Goal: Task Accomplishment & Management: Manage account settings

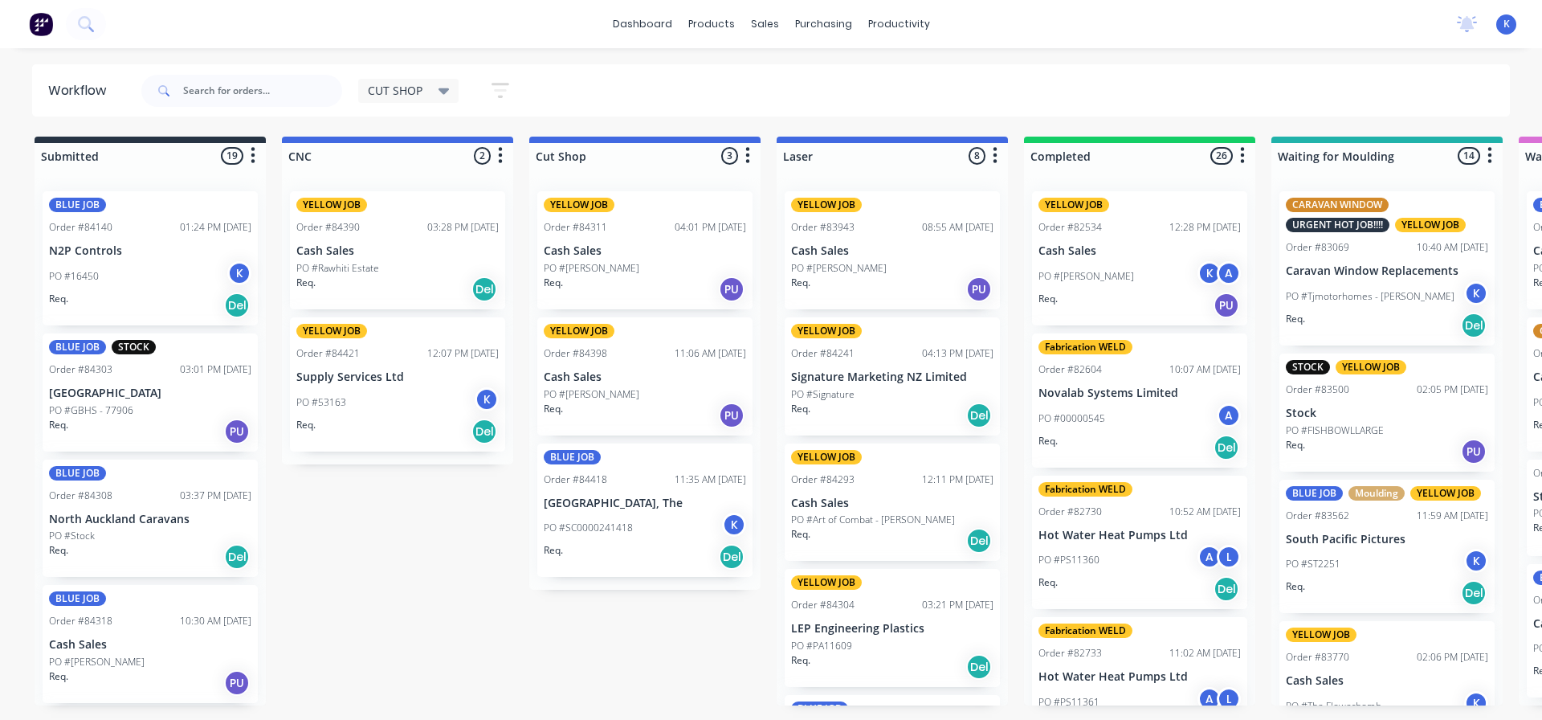
click at [84, 251] on p "N2P Controls" at bounding box center [150, 251] width 202 height 14
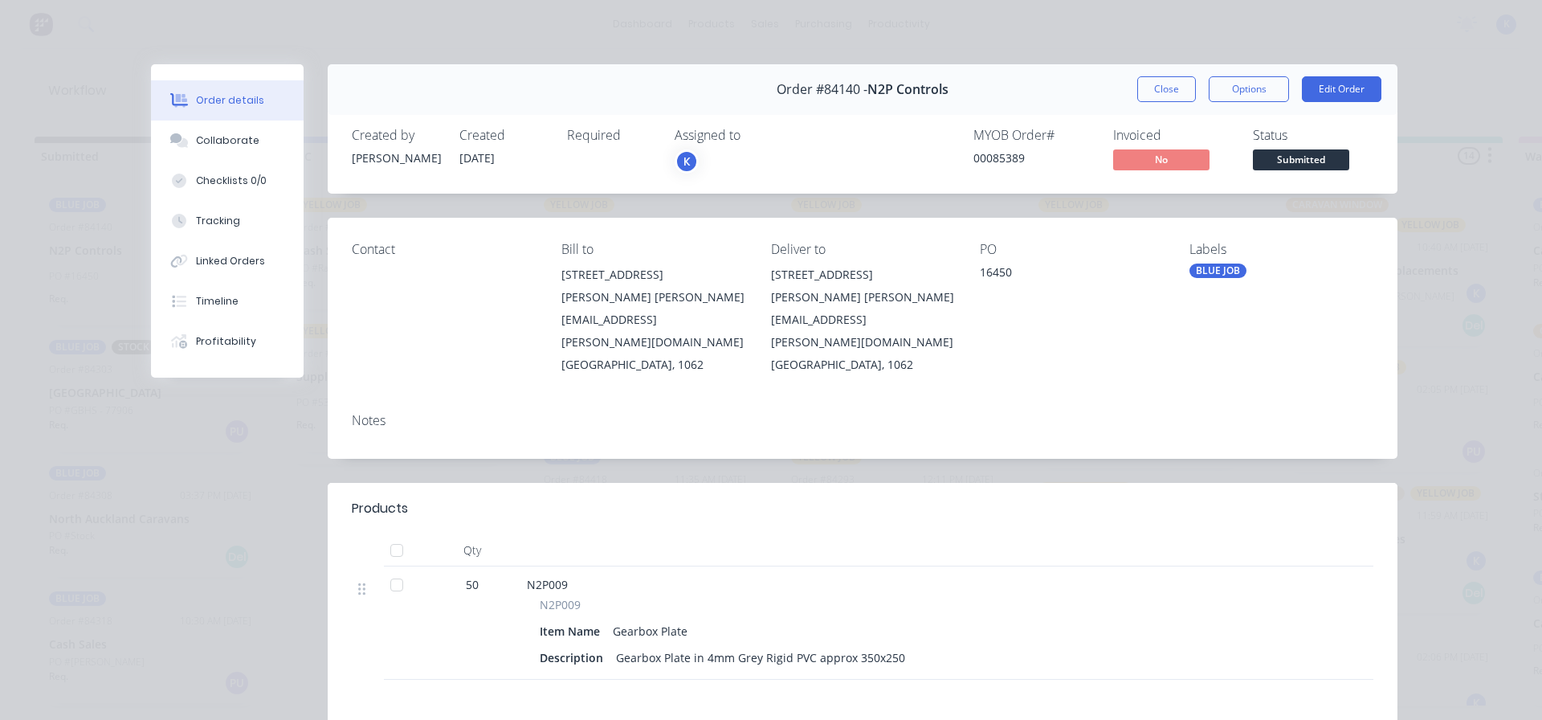
drag, startPoint x: 1155, startPoint y: 90, endPoint x: 816, endPoint y: 143, distance: 343.1
click at [1150, 90] on button "Close" at bounding box center [1166, 89] width 59 height 26
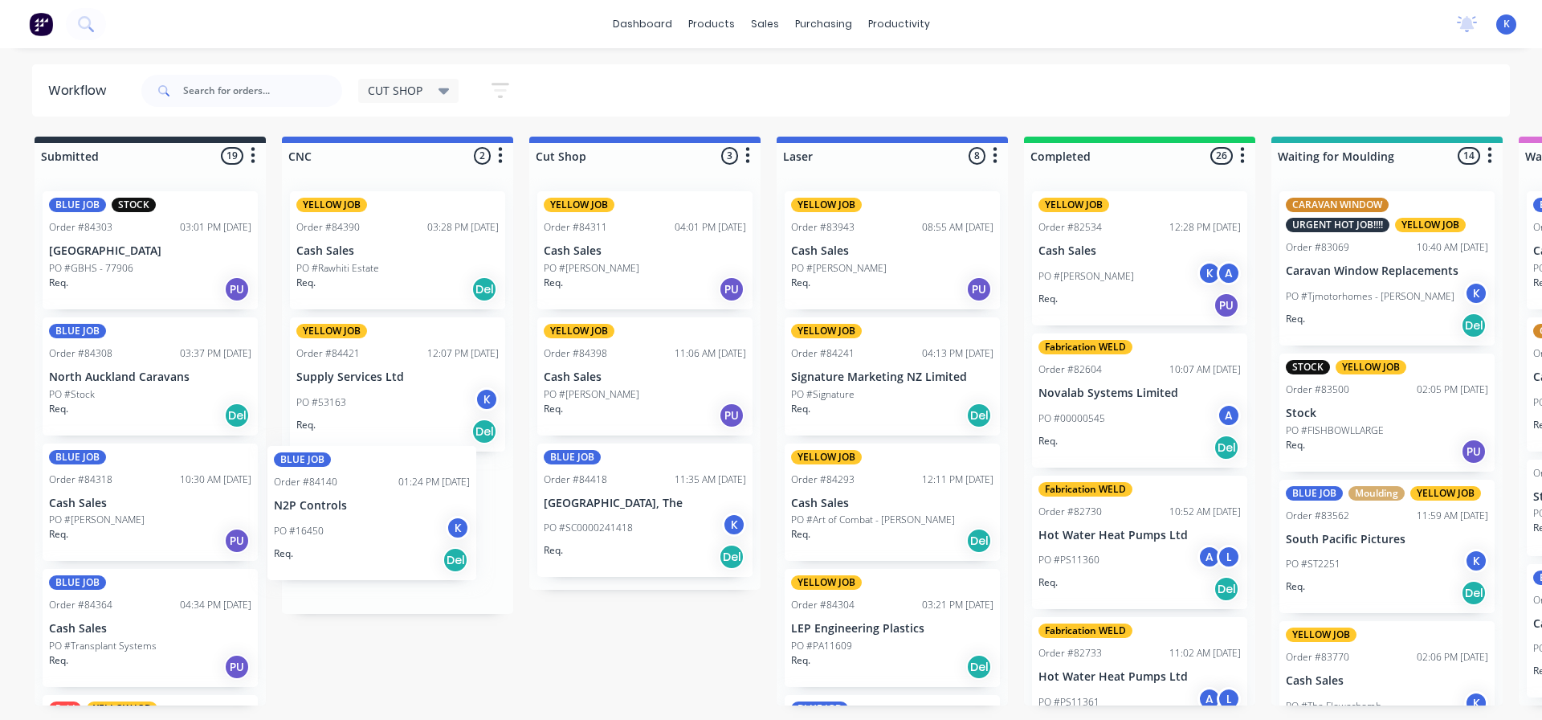
drag, startPoint x: 86, startPoint y: 244, endPoint x: 319, endPoint y: 501, distance: 346.9
click at [386, 71] on div "CUT SHOP Save new view None edit CUT SHOP (Default) edit DISPATCH edit FABRICAT…" at bounding box center [332, 91] width 389 height 48
click at [391, 92] on span "CUT SHOP" at bounding box center [395, 90] width 55 height 17
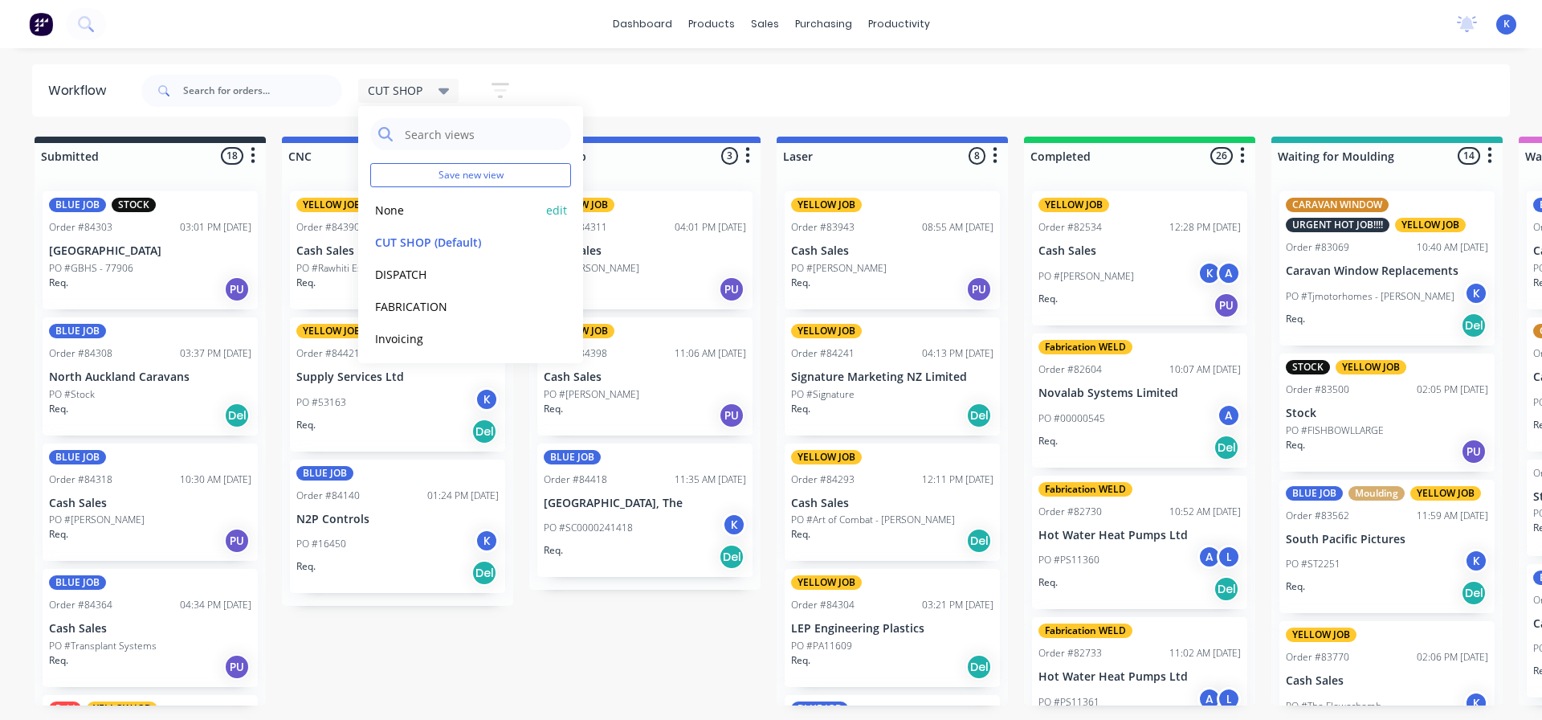
click at [405, 209] on button "None" at bounding box center [455, 210] width 171 height 18
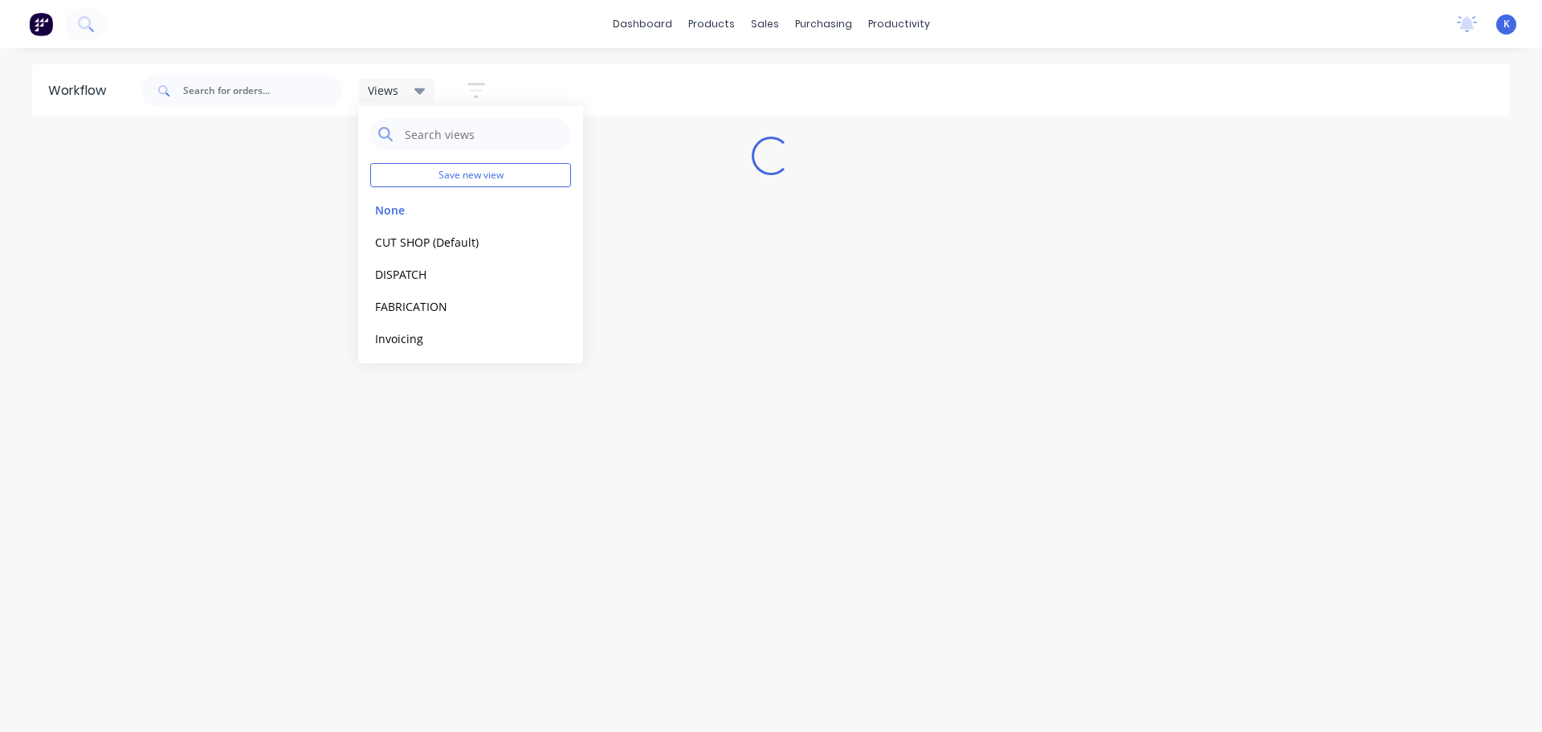
click at [579, 463] on div "Workflow Views Save new view None edit CUT SHOP (Default) edit DISPATCH edit FA…" at bounding box center [771, 381] width 1542 height 635
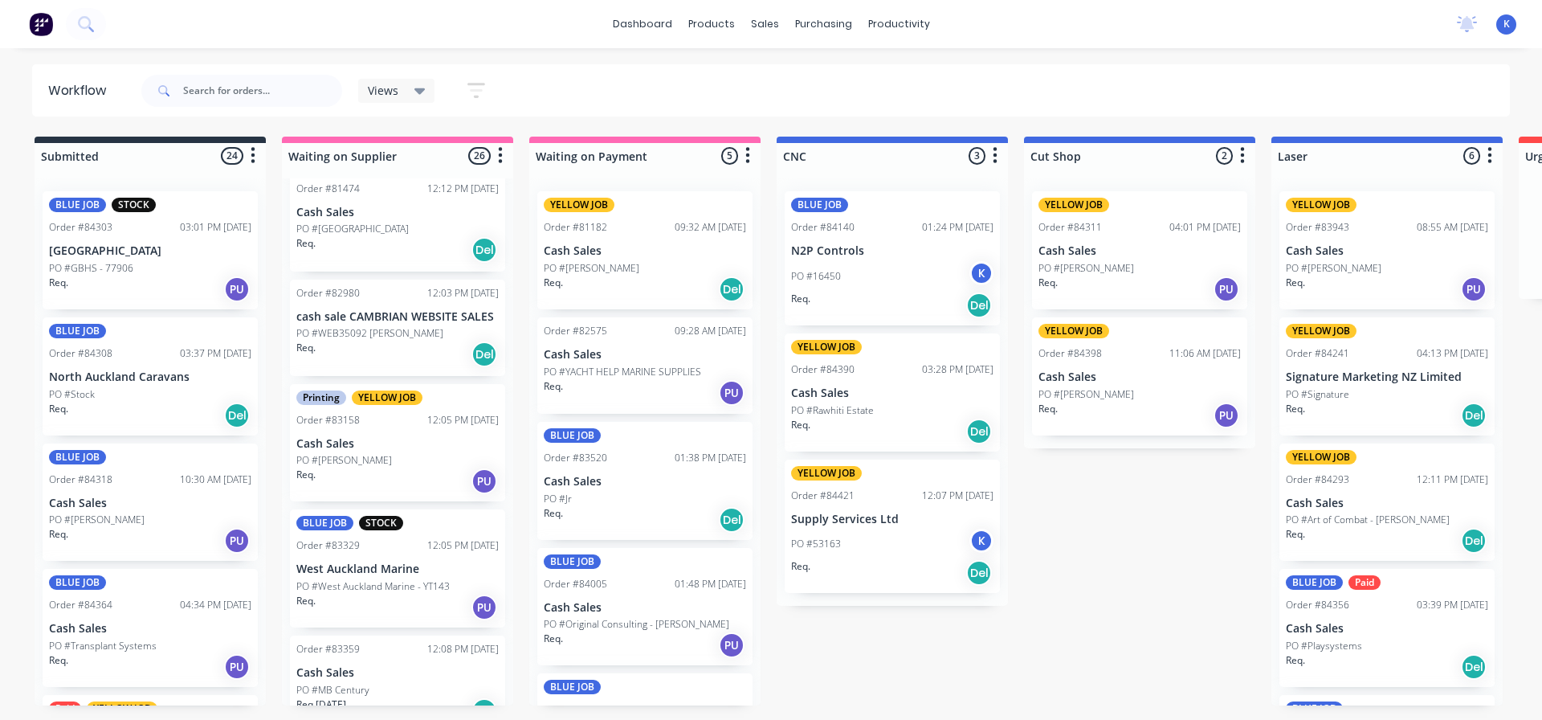
scroll to position [562, 0]
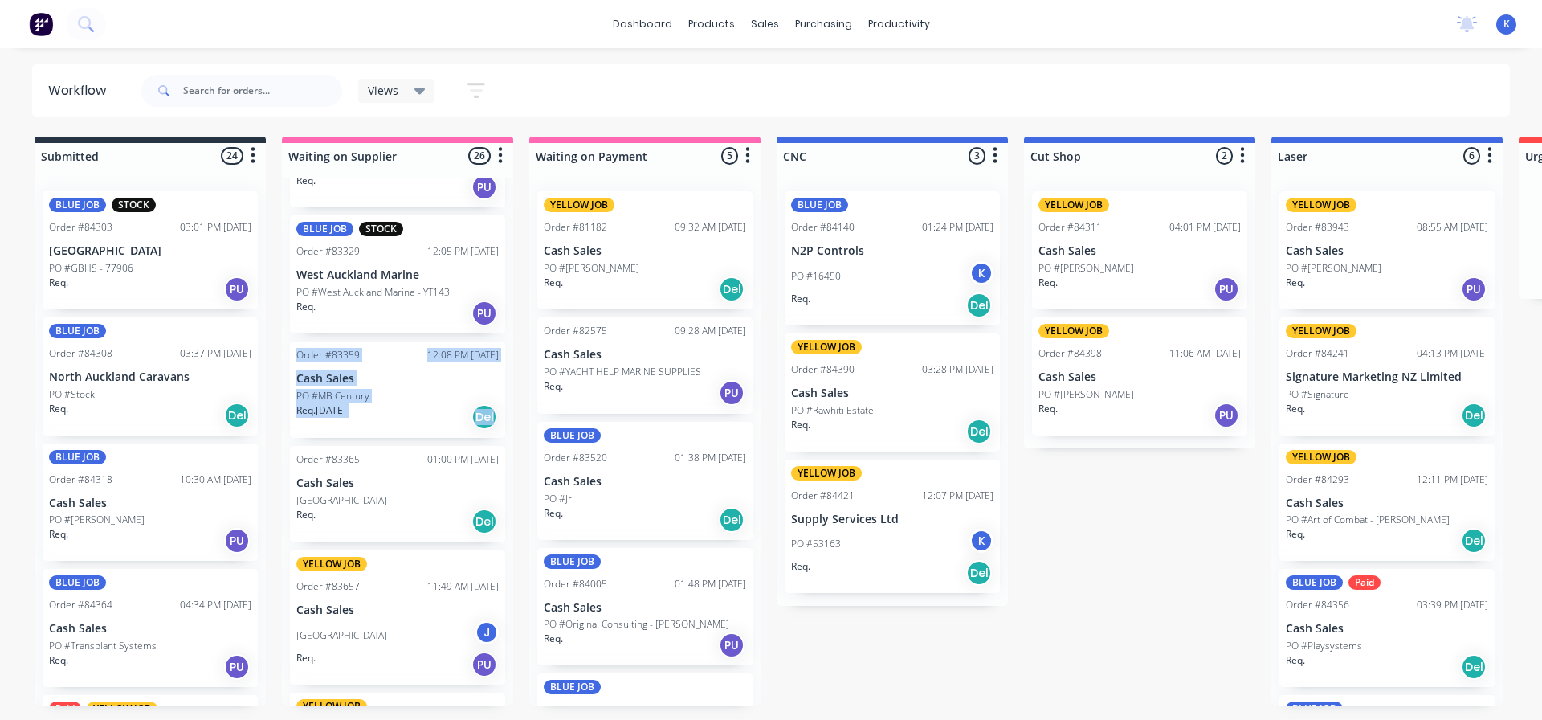
drag, startPoint x: 505, startPoint y: 301, endPoint x: 508, endPoint y: 412, distance: 110.9
click at [502, 422] on div "BLUE JOB Order #81036 08:23 AM [DATE] cash sale CAMBRIAN WEBSITE SALES PO #WEB3…" at bounding box center [397, 441] width 231 height 527
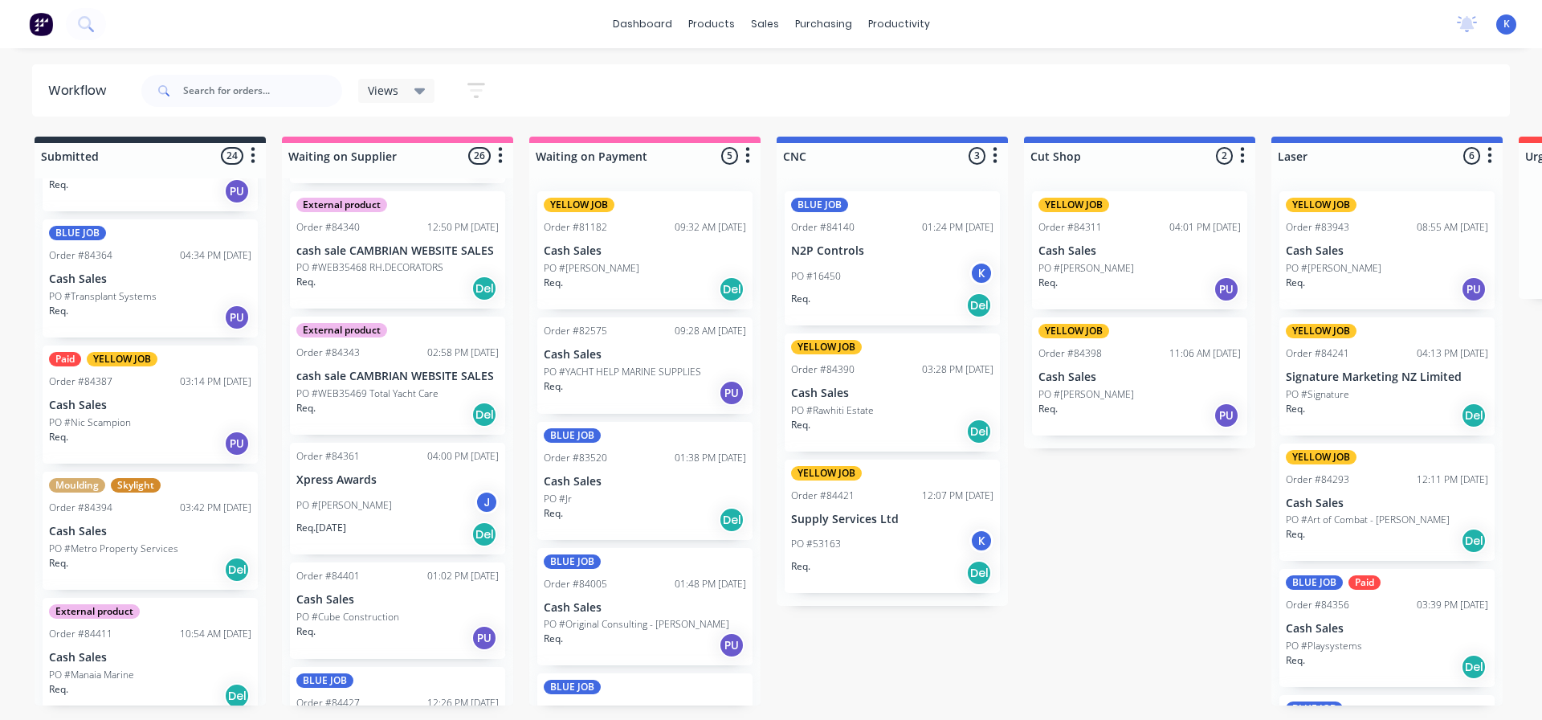
scroll to position [321, 0]
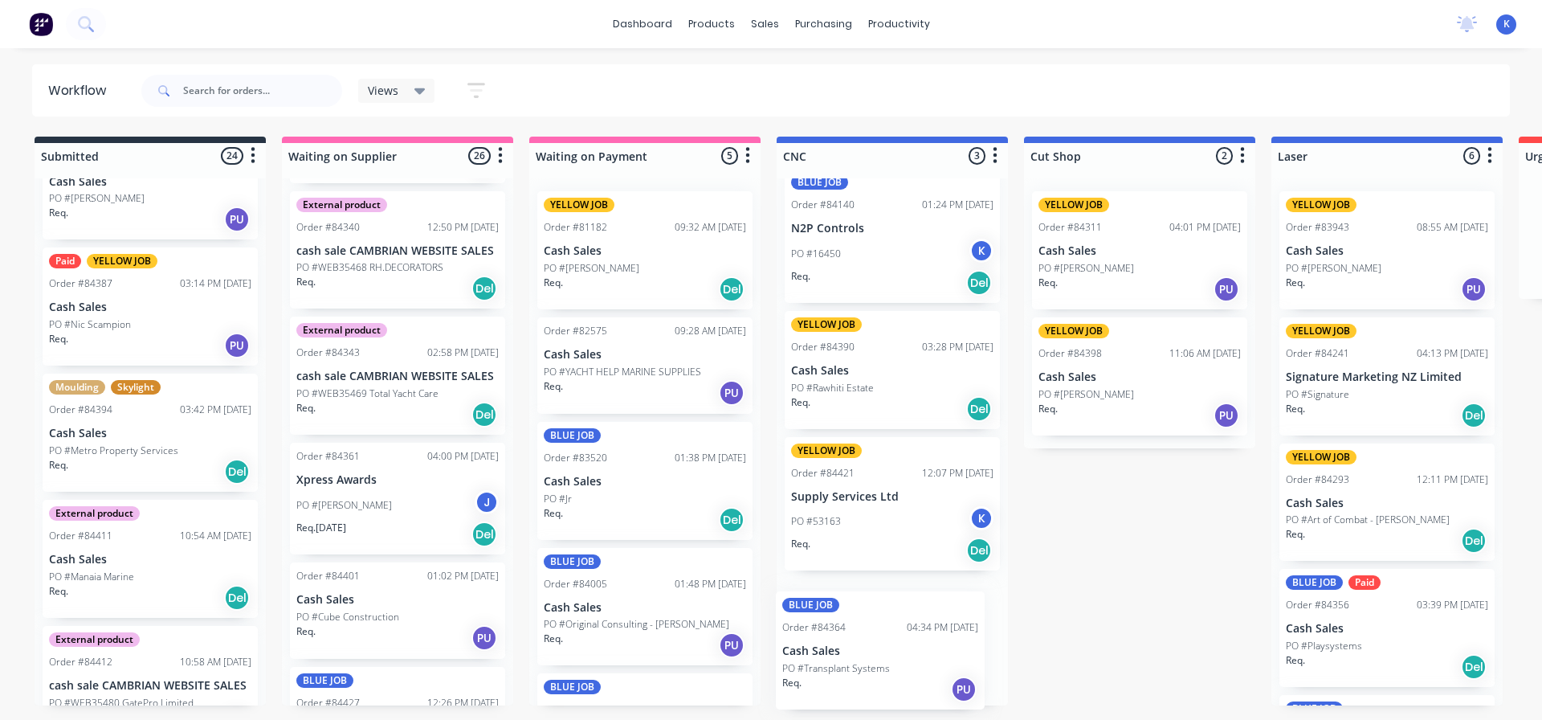
drag, startPoint x: 84, startPoint y: 311, endPoint x: 823, endPoint y: 657, distance: 816.0
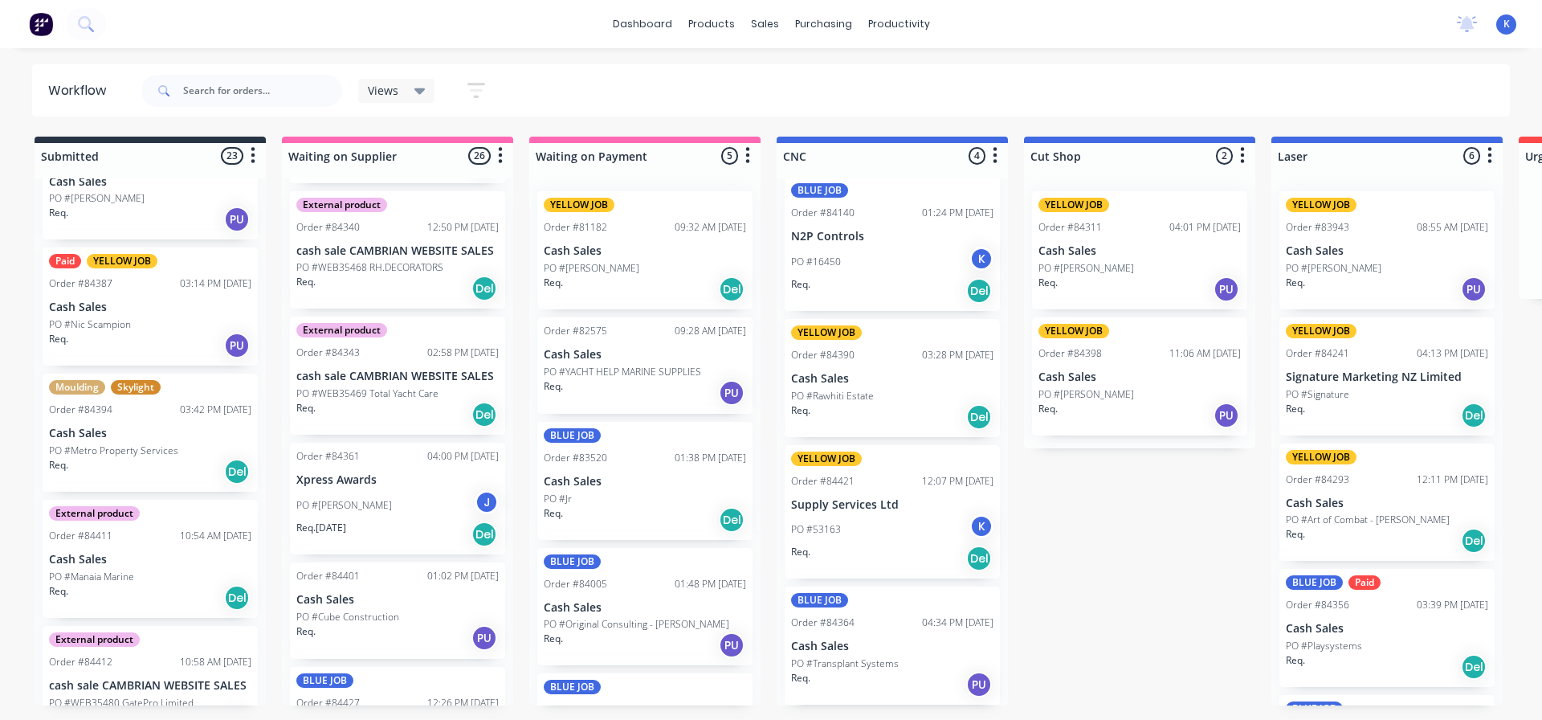
click at [827, 640] on p "Cash Sales" at bounding box center [892, 646] width 202 height 14
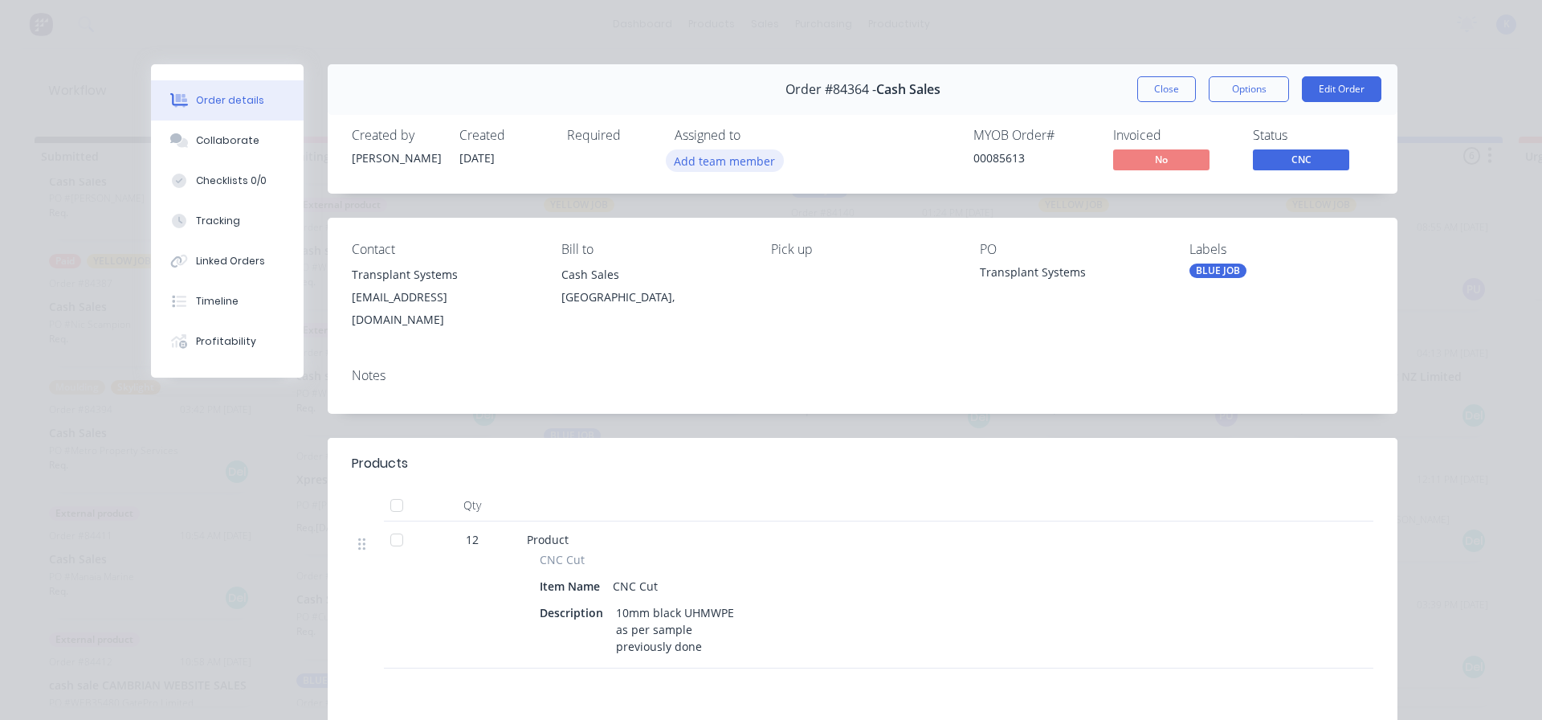
click at [717, 167] on button "Add team member" at bounding box center [725, 160] width 118 height 22
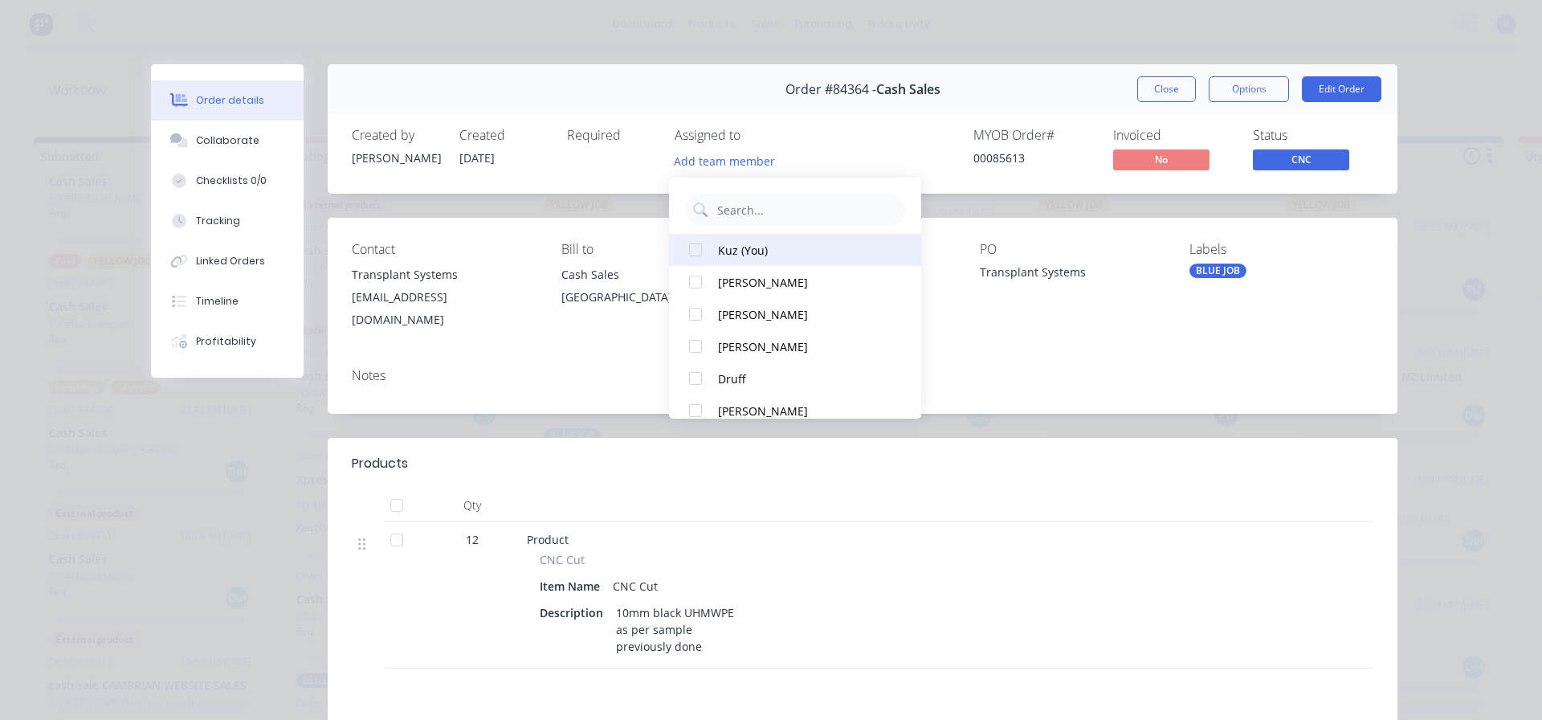
click at [750, 249] on div "Kuz (You)" at bounding box center [802, 250] width 169 height 17
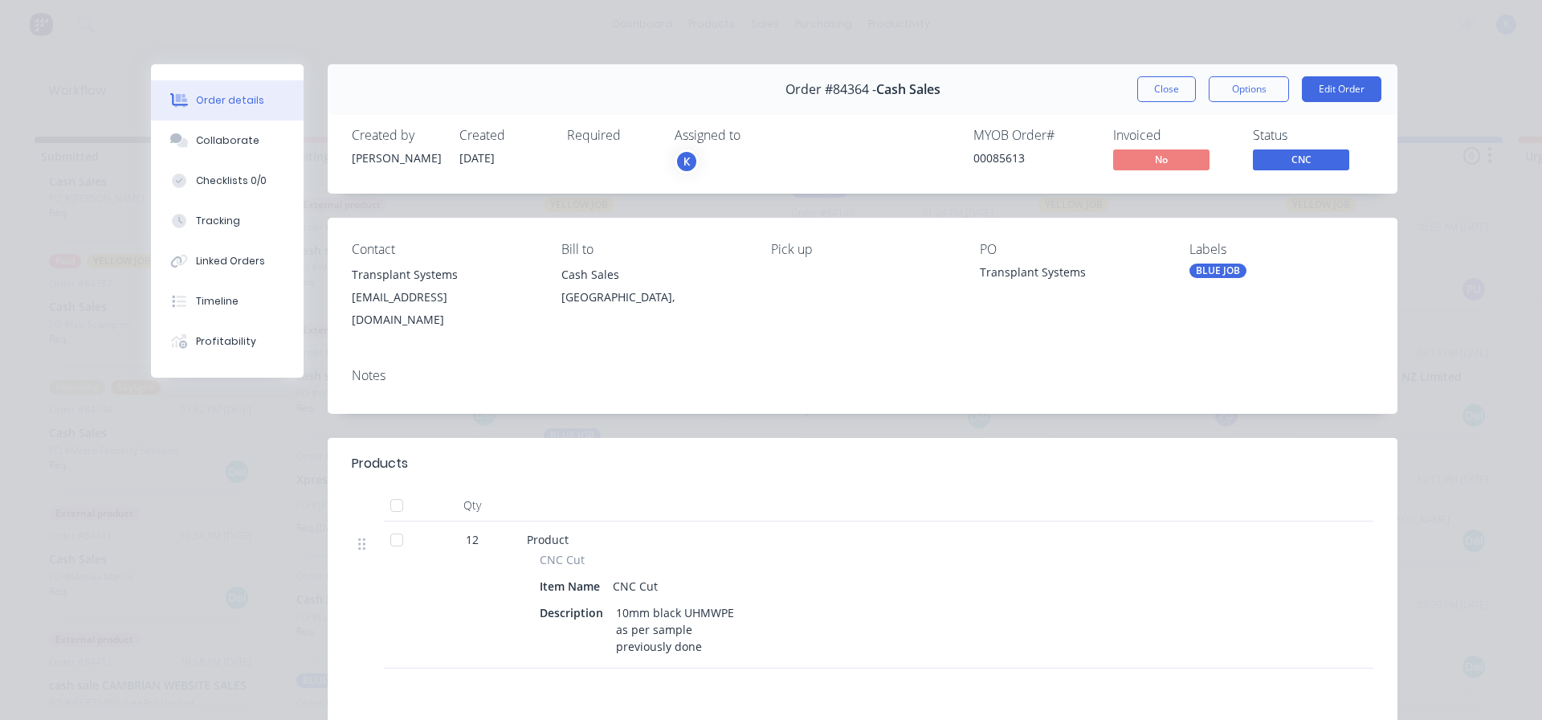
drag, startPoint x: 1154, startPoint y: 83, endPoint x: 525, endPoint y: 137, distance: 631.2
click at [1153, 83] on button "Close" at bounding box center [1166, 89] width 59 height 26
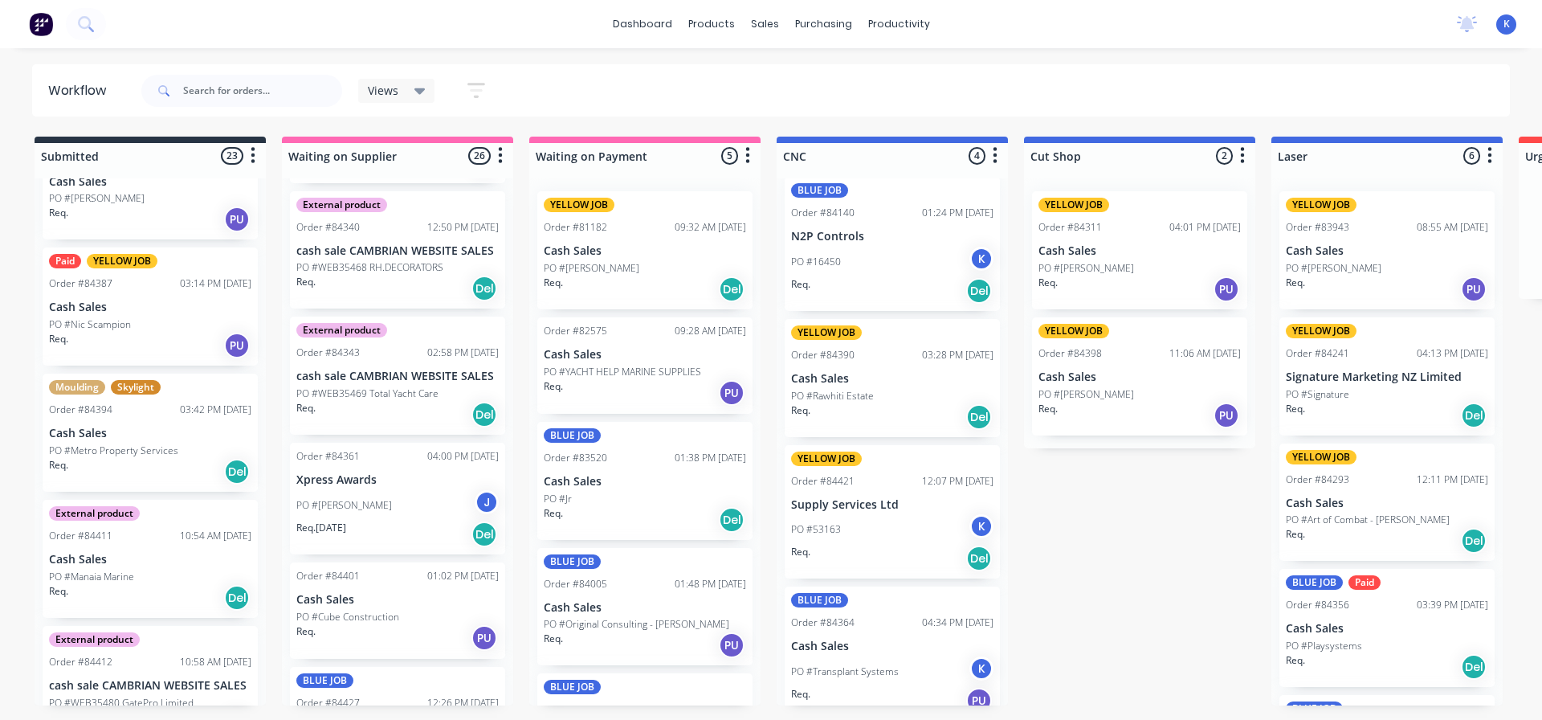
click at [394, 91] on span "Views" at bounding box center [383, 90] width 31 height 17
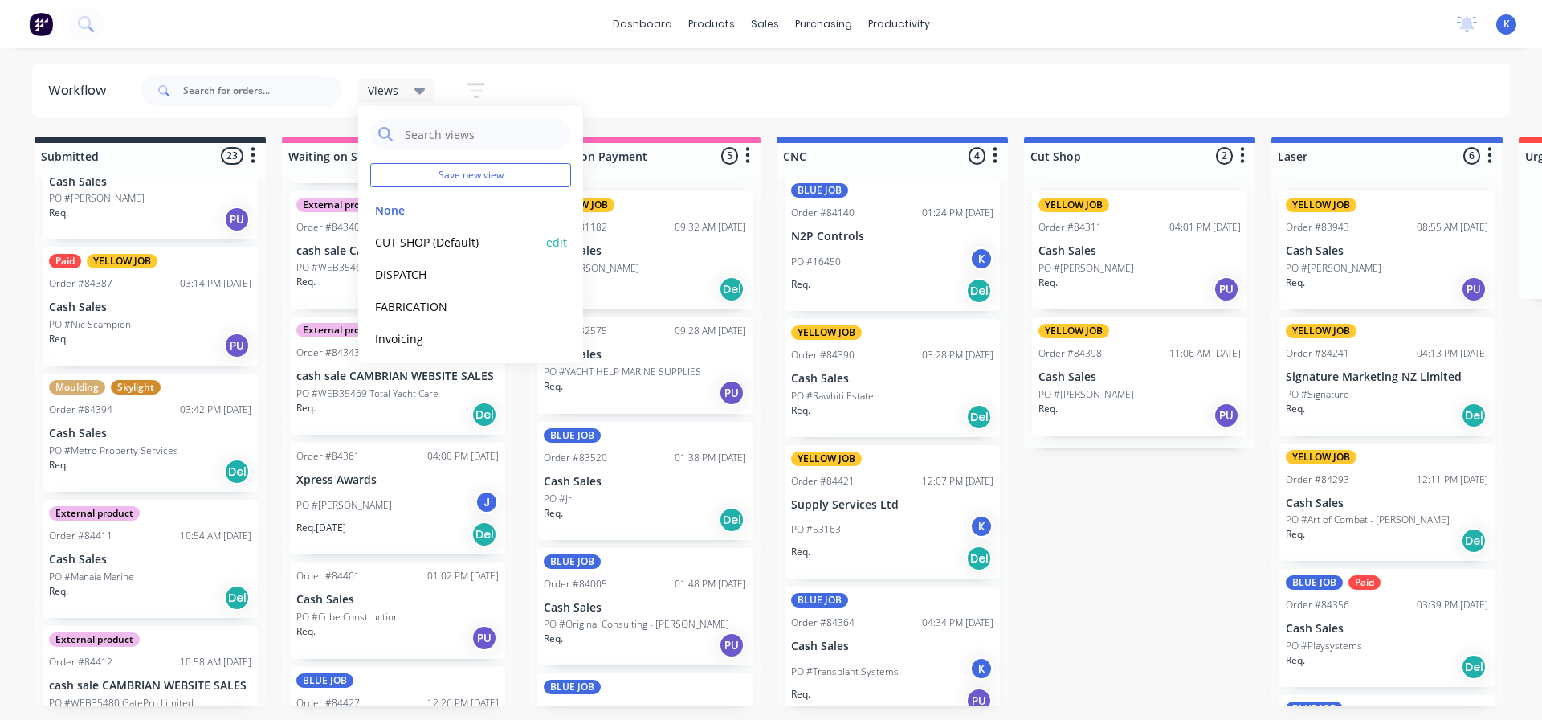
click at [416, 235] on button "CUT SHOP (Default)" at bounding box center [455, 242] width 171 height 18
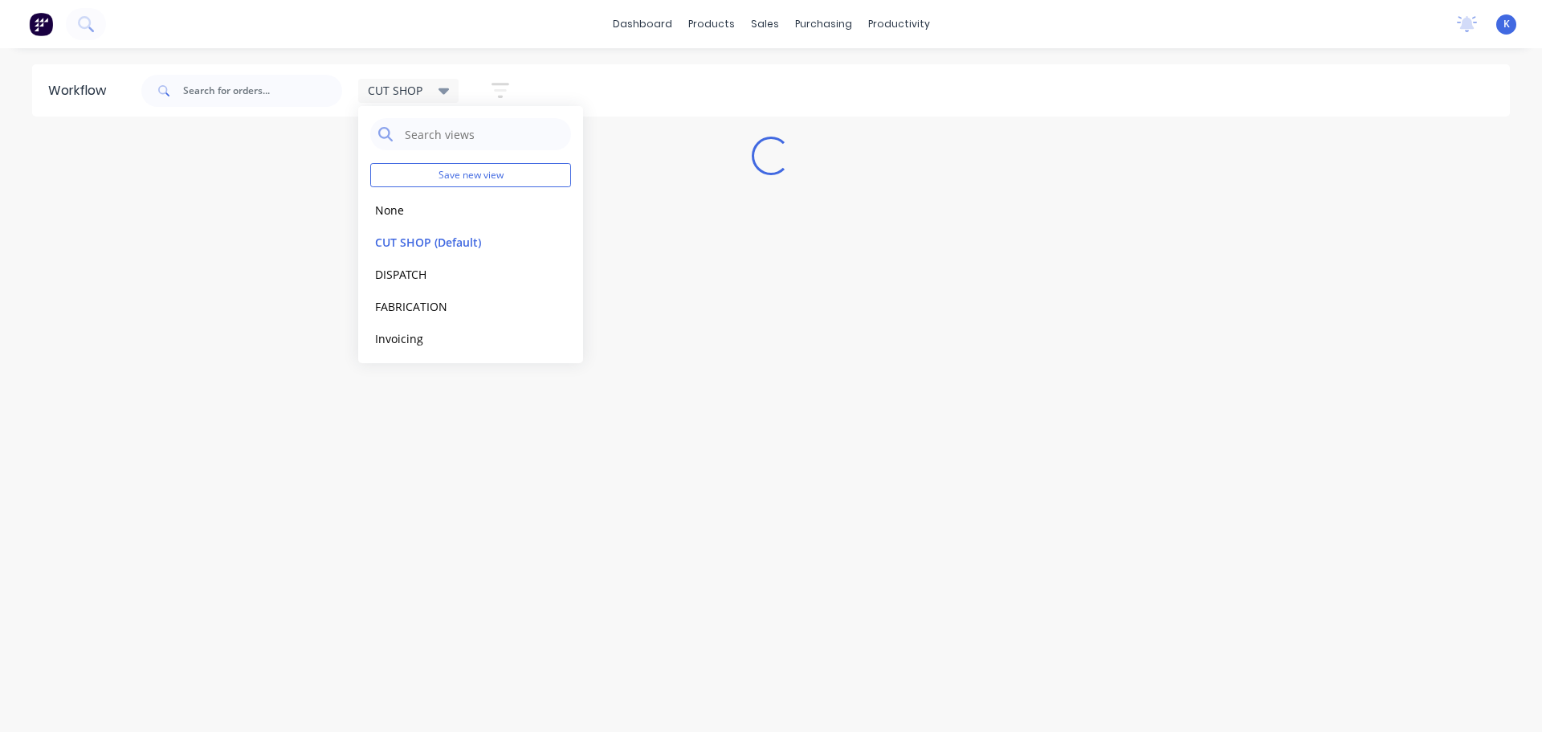
click at [699, 262] on div "Workflow CUT SHOP Save new view None edit CUT SHOP (Default) edit DISPATCH edit…" at bounding box center [771, 381] width 1542 height 635
